Goal: Information Seeking & Learning: Learn about a topic

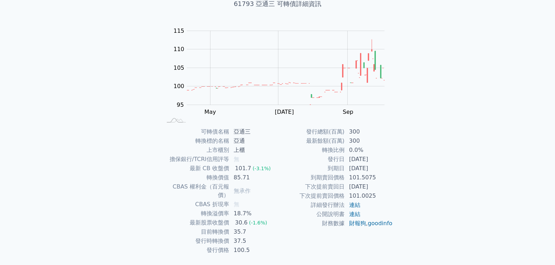
scroll to position [58, 0]
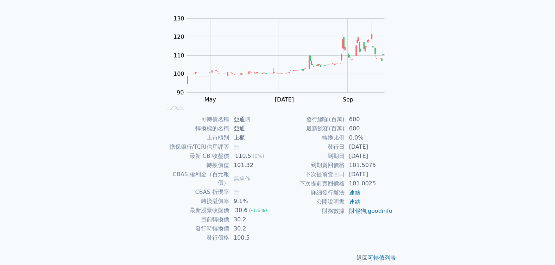
scroll to position [61, 0]
